Goal: Information Seeking & Learning: Find specific page/section

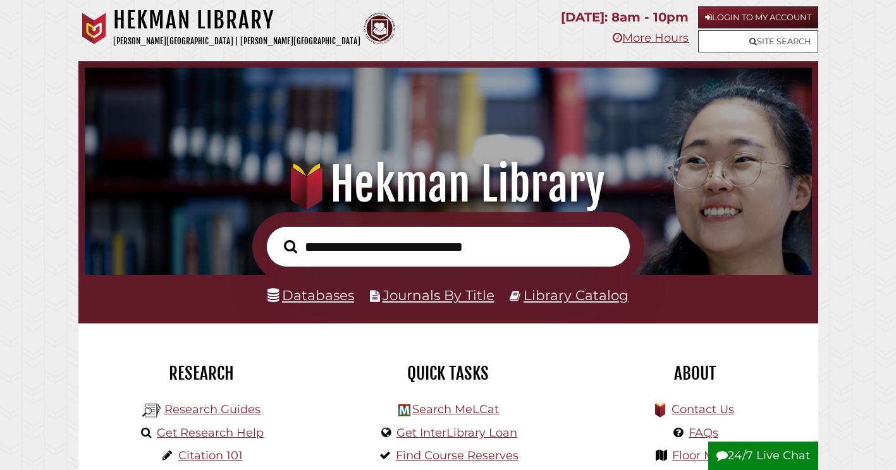
scroll to position [240, 721]
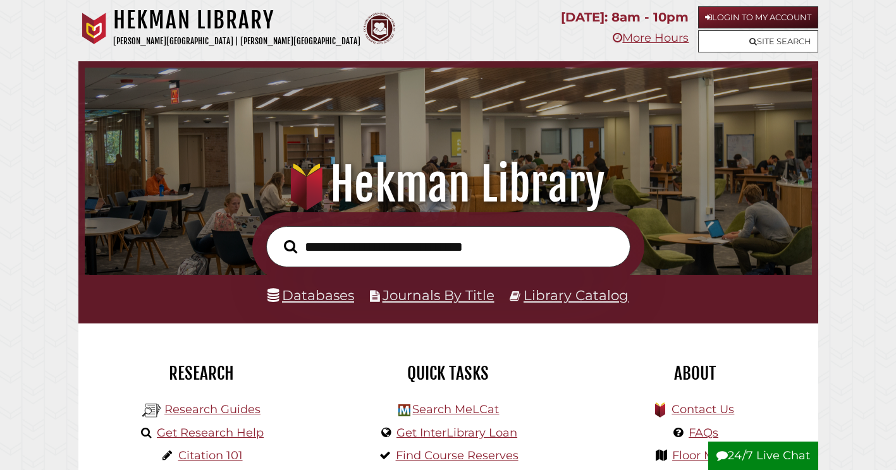
scroll to position [240, 721]
click at [306, 301] on link "Databases" at bounding box center [310, 295] width 87 height 16
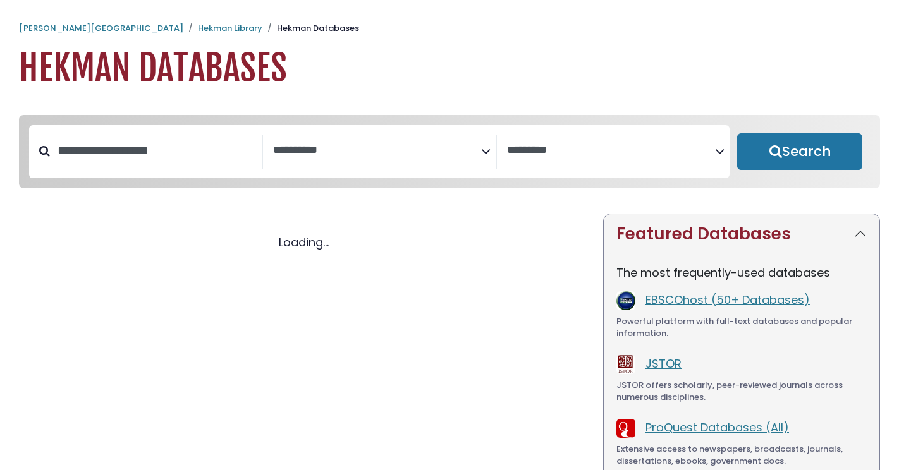
select select "Database Subject Filter"
select select "Database Vendors Filter"
select select "Database Subject Filter"
select select "Database Vendors Filter"
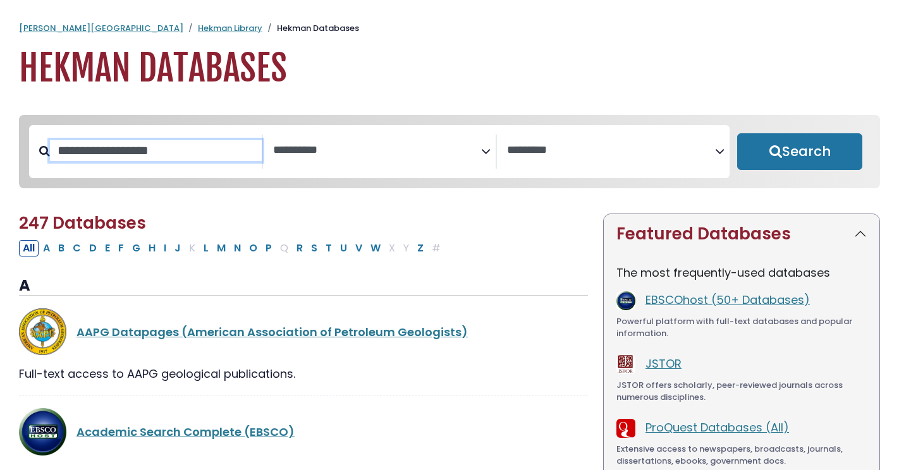
click at [210, 140] on input "Search database by title or keyword" at bounding box center [156, 150] width 212 height 21
type input "***"
click at [737, 133] on button "Search" at bounding box center [799, 151] width 125 height 37
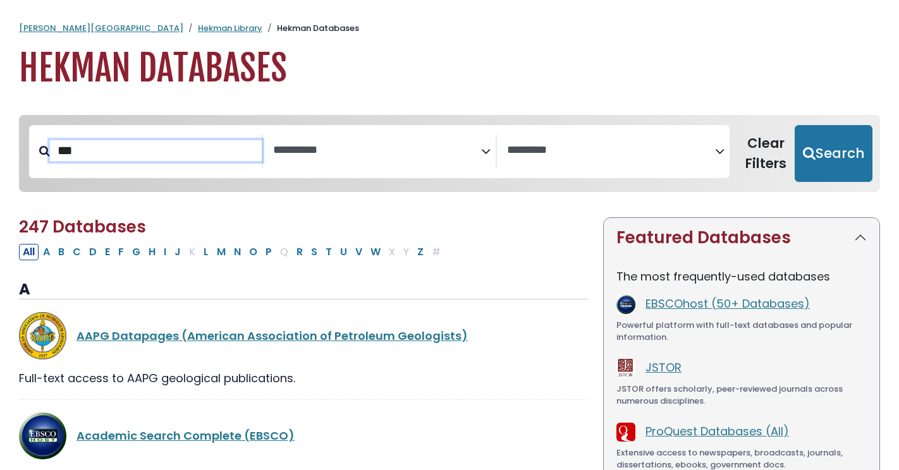
select select "Database Subject Filter"
select select "Database Vendors Filter"
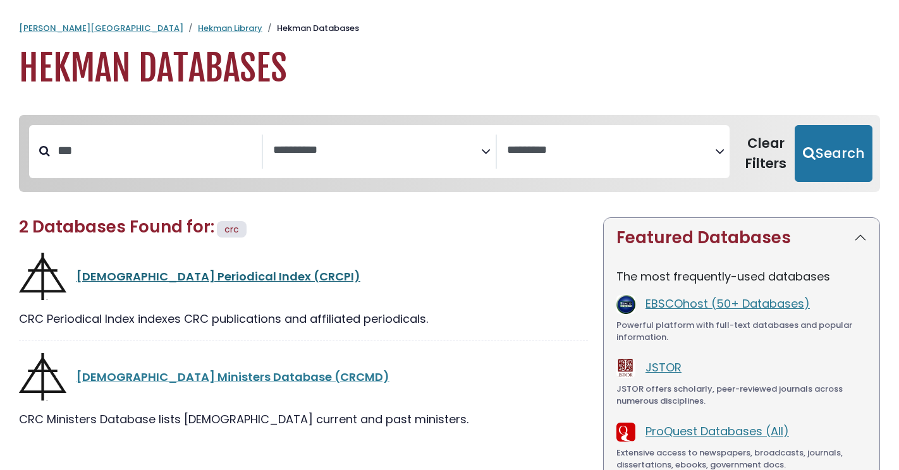
click at [171, 276] on link "Christian Reformed Church Periodical Index (CRCPI)" at bounding box center [218, 277] width 284 height 16
